Goal: Transaction & Acquisition: Book appointment/travel/reservation

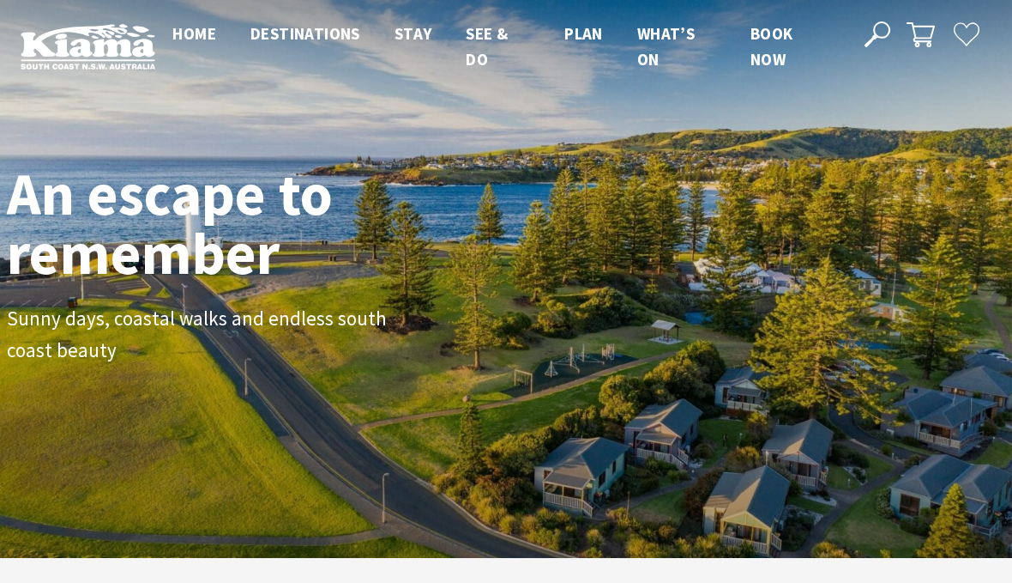
scroll to position [245, 1000]
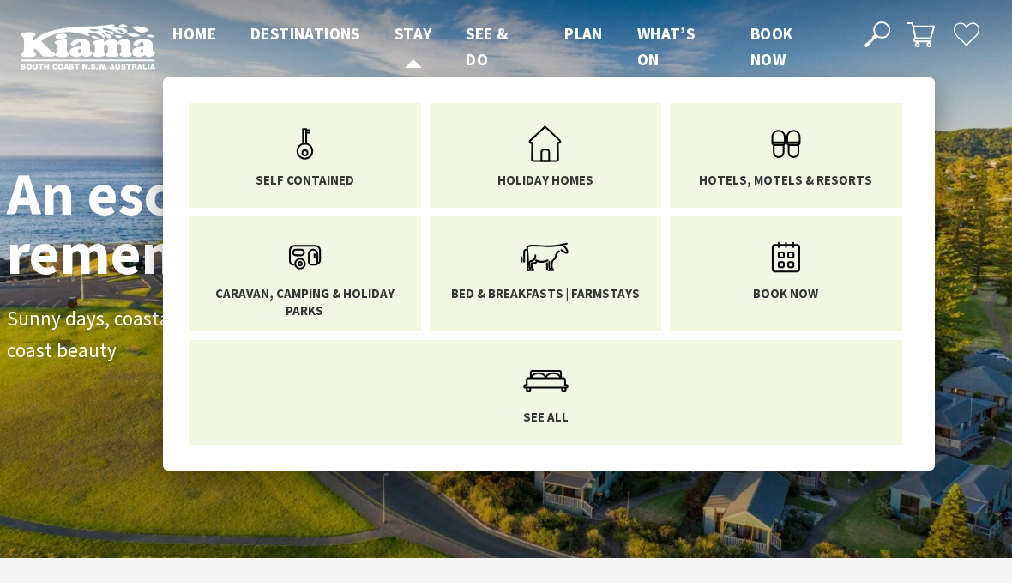
click at [422, 37] on span "Stay" at bounding box center [414, 33] width 38 height 21
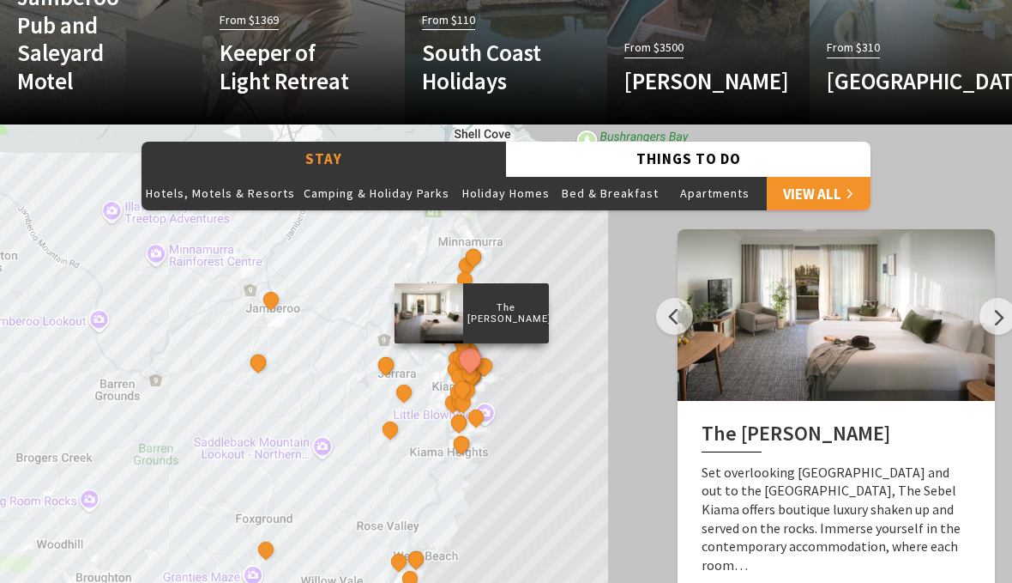
scroll to position [1331, 0]
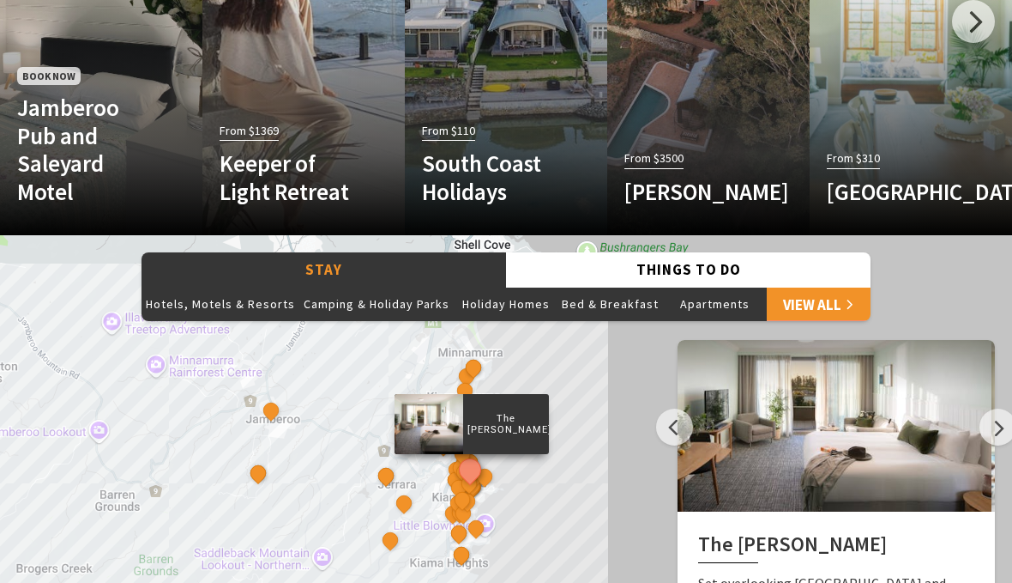
click at [599, 287] on button "Bed & Breakfast" at bounding box center [611, 304] width 106 height 34
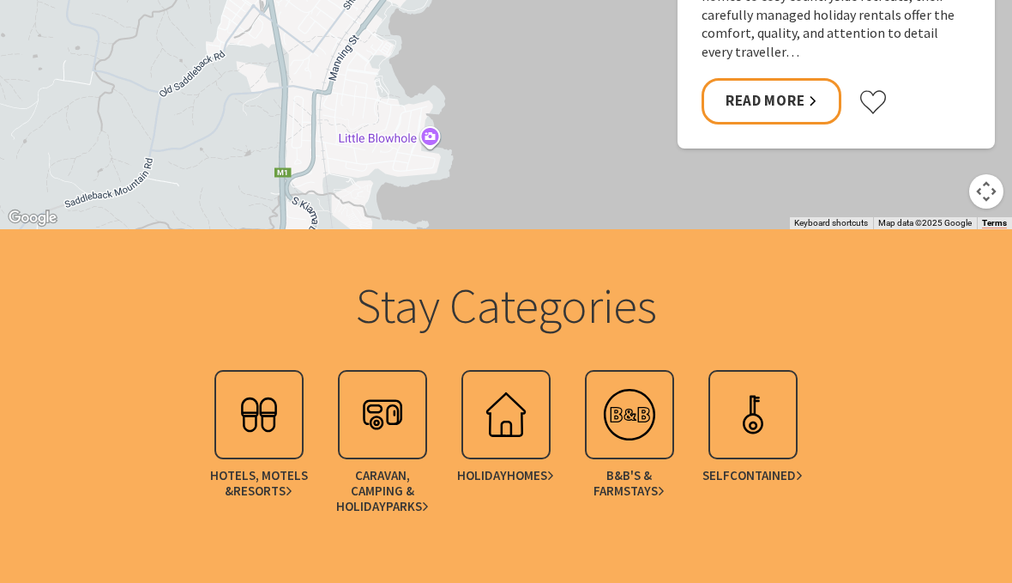
scroll to position [1844, 0]
click at [638, 409] on img at bounding box center [629, 414] width 69 height 69
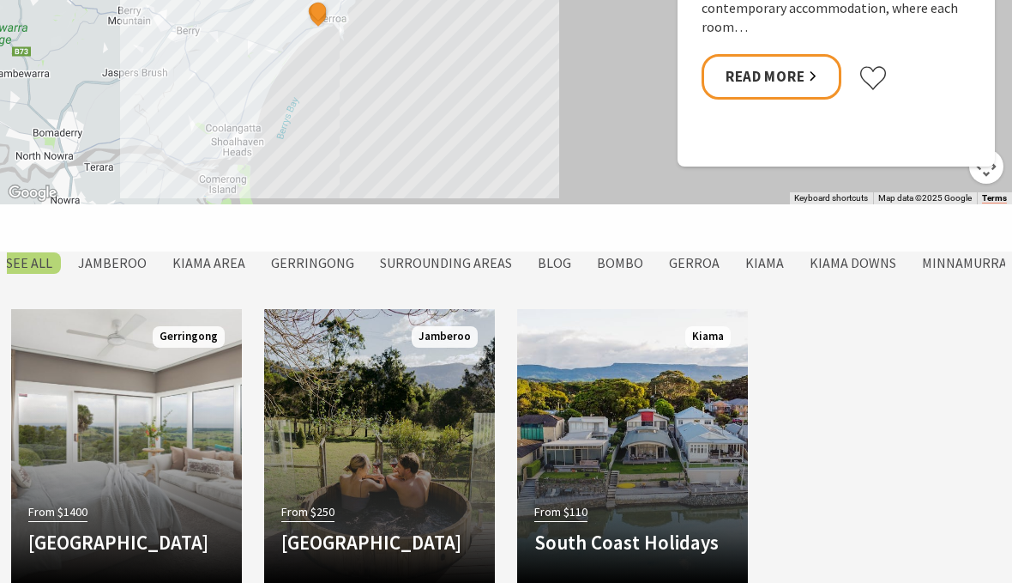
scroll to position [1150, 0]
click at [765, 263] on label "Kiama" at bounding box center [765, 262] width 56 height 21
click at [0, 0] on input "Kiama" at bounding box center [0, 0] width 0 height 0
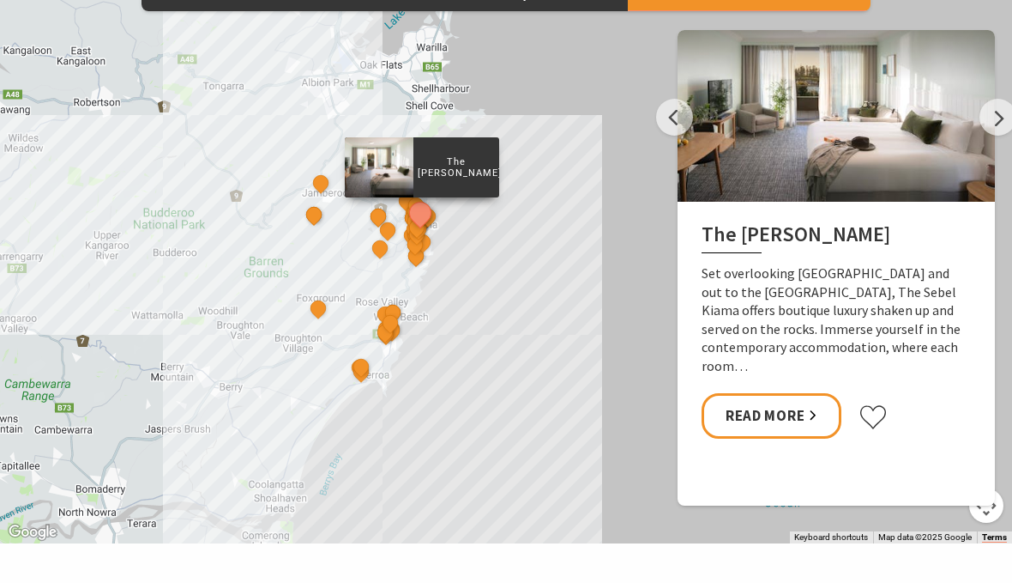
scroll to position [813, 0]
